Goal: Task Accomplishment & Management: Complete application form

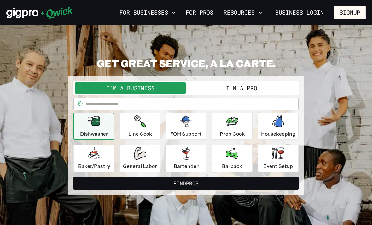
click at [348, 12] on button "Signup" at bounding box center [350, 12] width 32 height 13
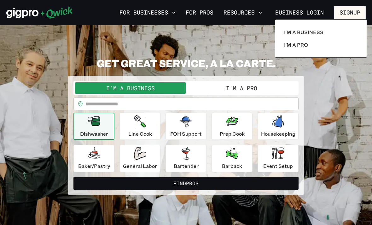
click at [257, 85] on div at bounding box center [186, 112] width 372 height 225
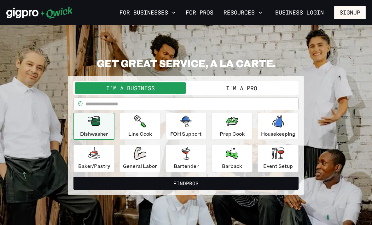
click at [262, 87] on button "I'm a Pro" at bounding box center [241, 87] width 111 height 11
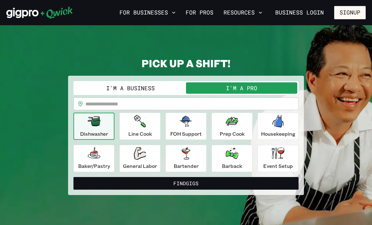
click at [164, 84] on button "I'm a Business" at bounding box center [130, 87] width 111 height 11
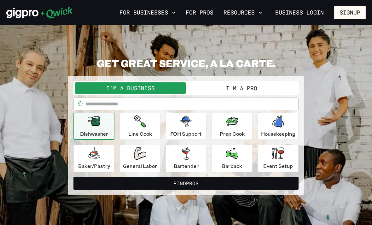
click at [165, 105] on input "text" at bounding box center [191, 103] width 213 height 13
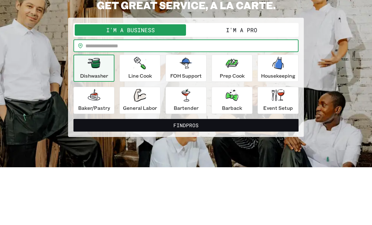
type input "*****"
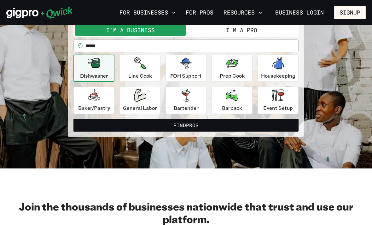
click at [296, 126] on button "Find Pros" at bounding box center [185, 125] width 225 height 13
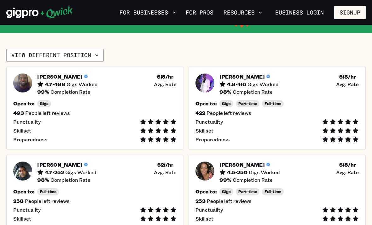
scroll to position [107, 0]
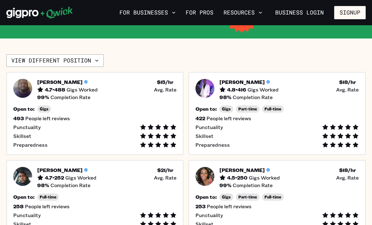
click at [351, 127] on div at bounding box center [340, 127] width 37 height 6
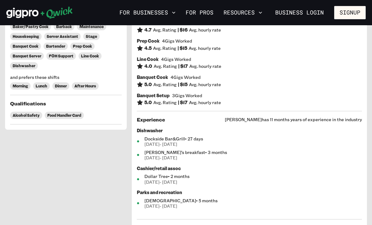
scroll to position [254, 0]
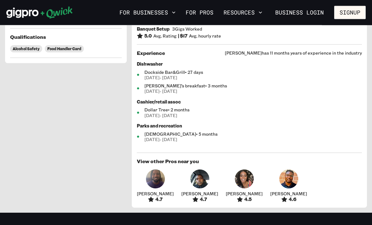
scroll to position [107, 0]
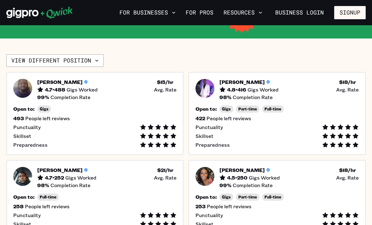
click at [102, 57] on button "View different position" at bounding box center [54, 60] width 97 height 13
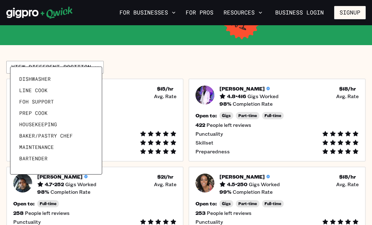
scroll to position [98, 0]
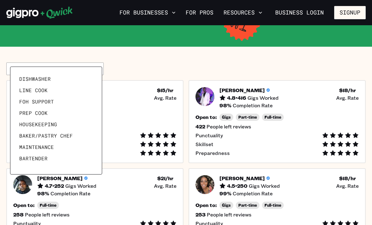
click at [276, 59] on div at bounding box center [186, 112] width 372 height 225
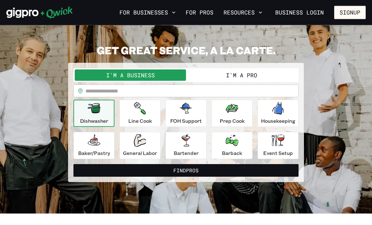
click at [279, 70] on button "I'm a Pro" at bounding box center [241, 75] width 111 height 11
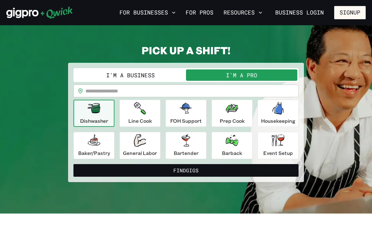
click at [267, 85] on input "text" at bounding box center [191, 90] width 213 height 13
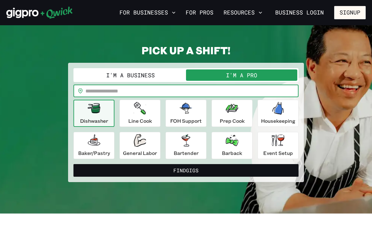
scroll to position [13, 0]
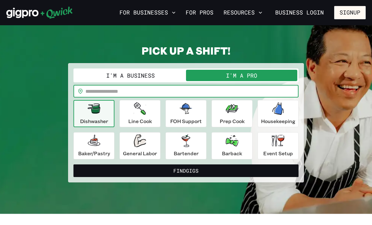
type input "*****"
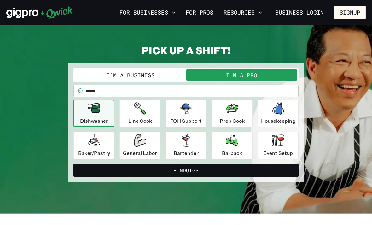
click at [217, 173] on button "Find Gigs" at bounding box center [185, 170] width 225 height 13
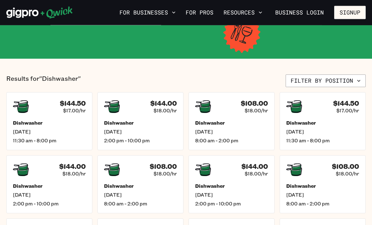
scroll to position [86, 0]
click at [27, 121] on h5 "Dishwasher" at bounding box center [49, 122] width 73 height 6
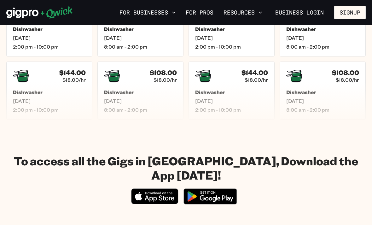
scroll to position [86, 0]
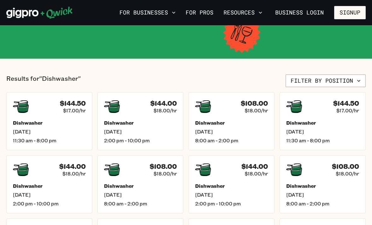
click at [353, 86] on button "Filter by position" at bounding box center [326, 80] width 80 height 13
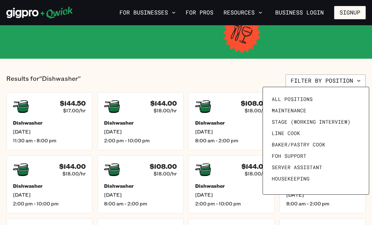
click at [328, 98] on link "All Positions" at bounding box center [315, 98] width 93 height 11
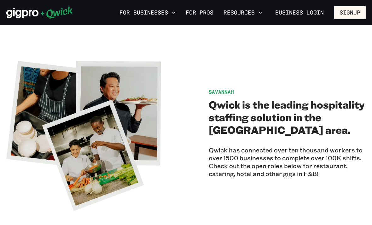
click at [358, 17] on button "Signup" at bounding box center [350, 12] width 32 height 13
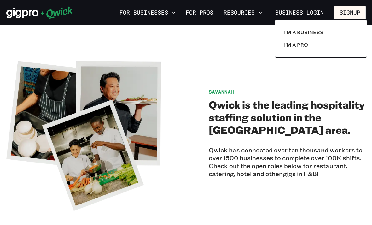
click at [337, 40] on link "I'm a Pro" at bounding box center [320, 44] width 79 height 13
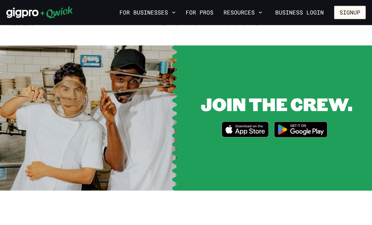
scroll to position [778, 0]
